Goal: Task Accomplishment & Management: Manage account settings

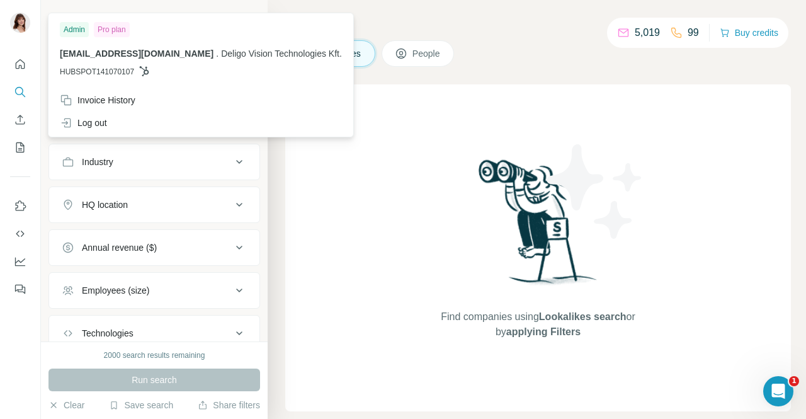
click at [72, 28] on div "Admin" at bounding box center [74, 29] width 29 height 15
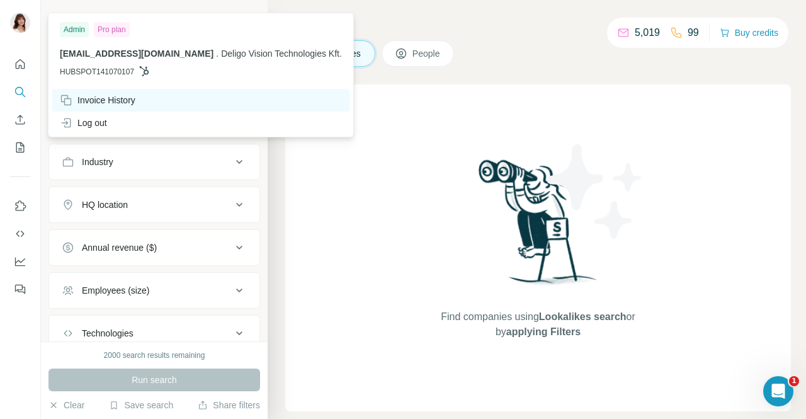
click at [116, 101] on div "Invoice History" at bounding box center [98, 100] width 76 height 13
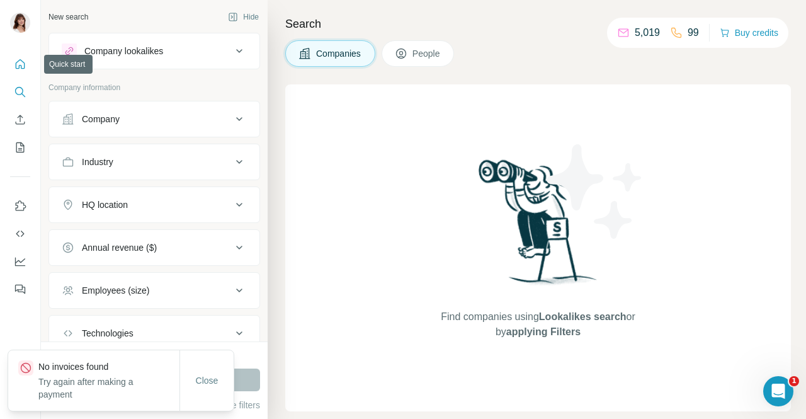
click at [23, 63] on icon "Quick start" at bounding box center [20, 64] width 13 height 13
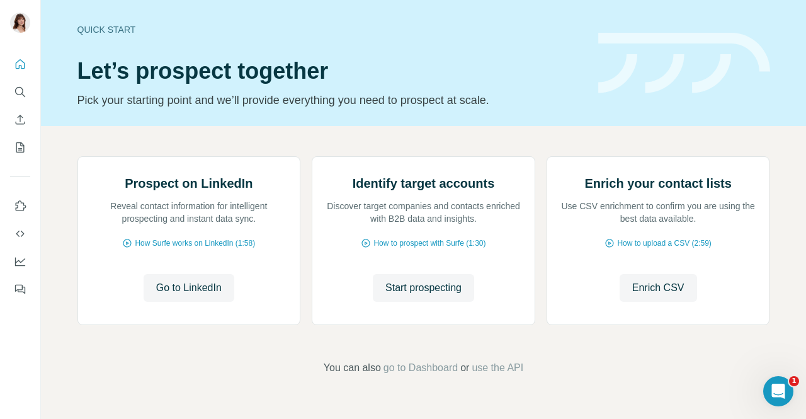
click at [200, 324] on div "Prospect on LinkedIn Reveal contact information for intelligent prospecting and…" at bounding box center [189, 240] width 222 height 167
click at [410, 136] on div "Prospect on LinkedIn Reveal contact information for intelligent prospecting and…" at bounding box center [423, 266] width 765 height 280
